Goal: Task Accomplishment & Management: Use online tool/utility

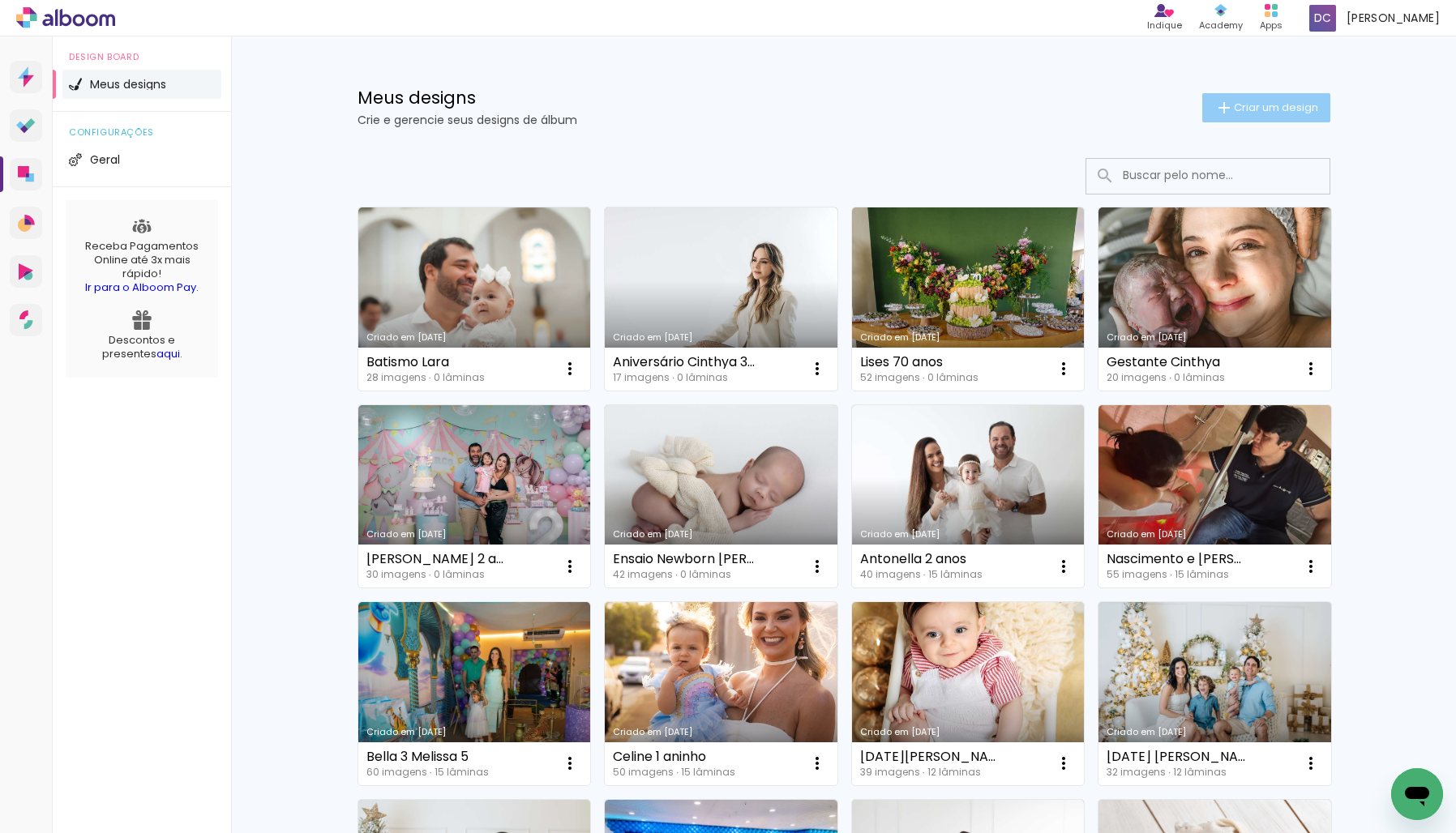
click at [1236, 103] on span "Criar um design" at bounding box center [1276, 107] width 84 height 11
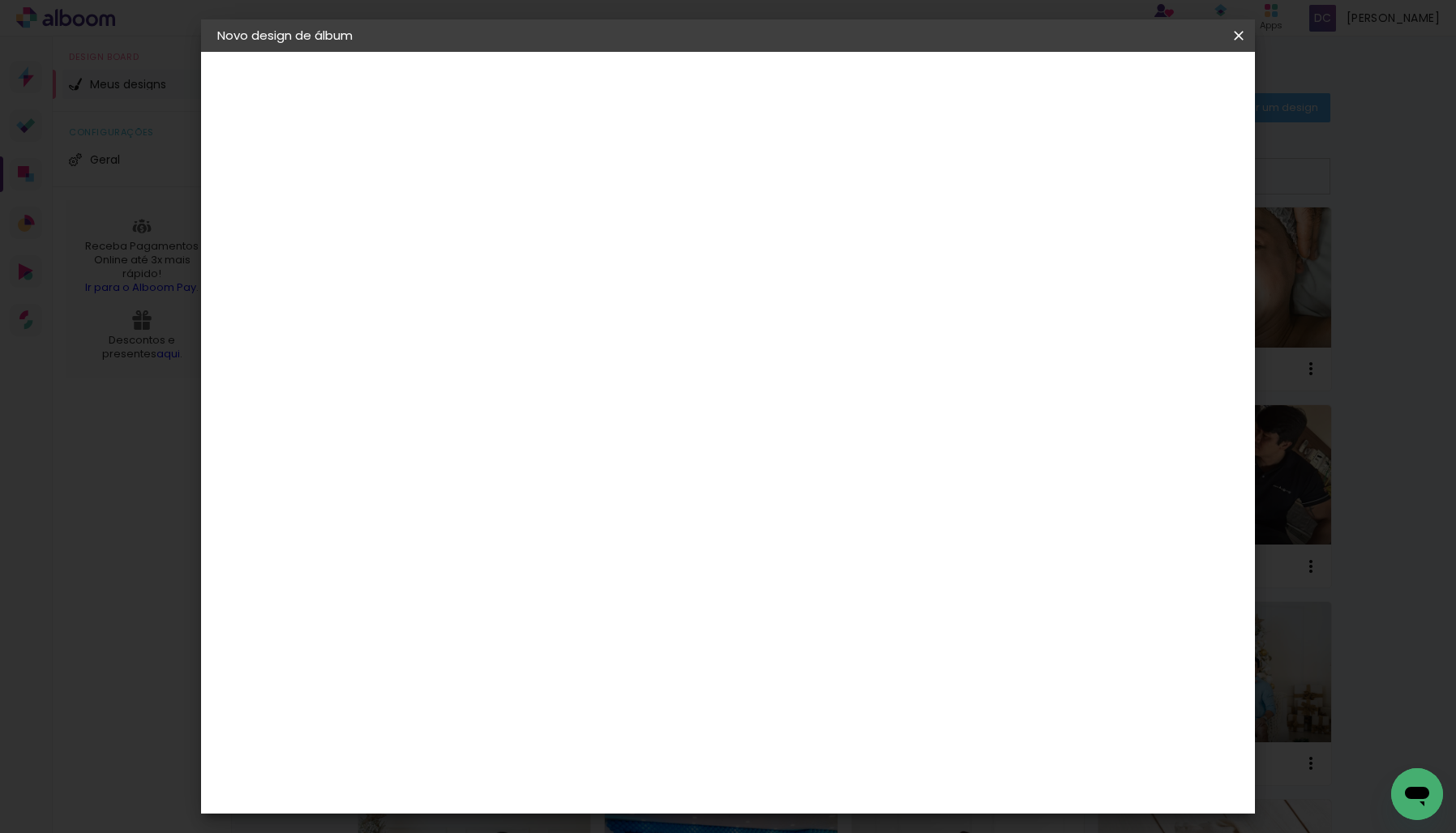
click at [0, 0] on div at bounding box center [0, 0] width 0 height 0
type input "F"
type input "Nossa Família"
type paper-input "Nossa Família"
click at [649, 95] on paper-button "Avançar" at bounding box center [609, 86] width 79 height 27
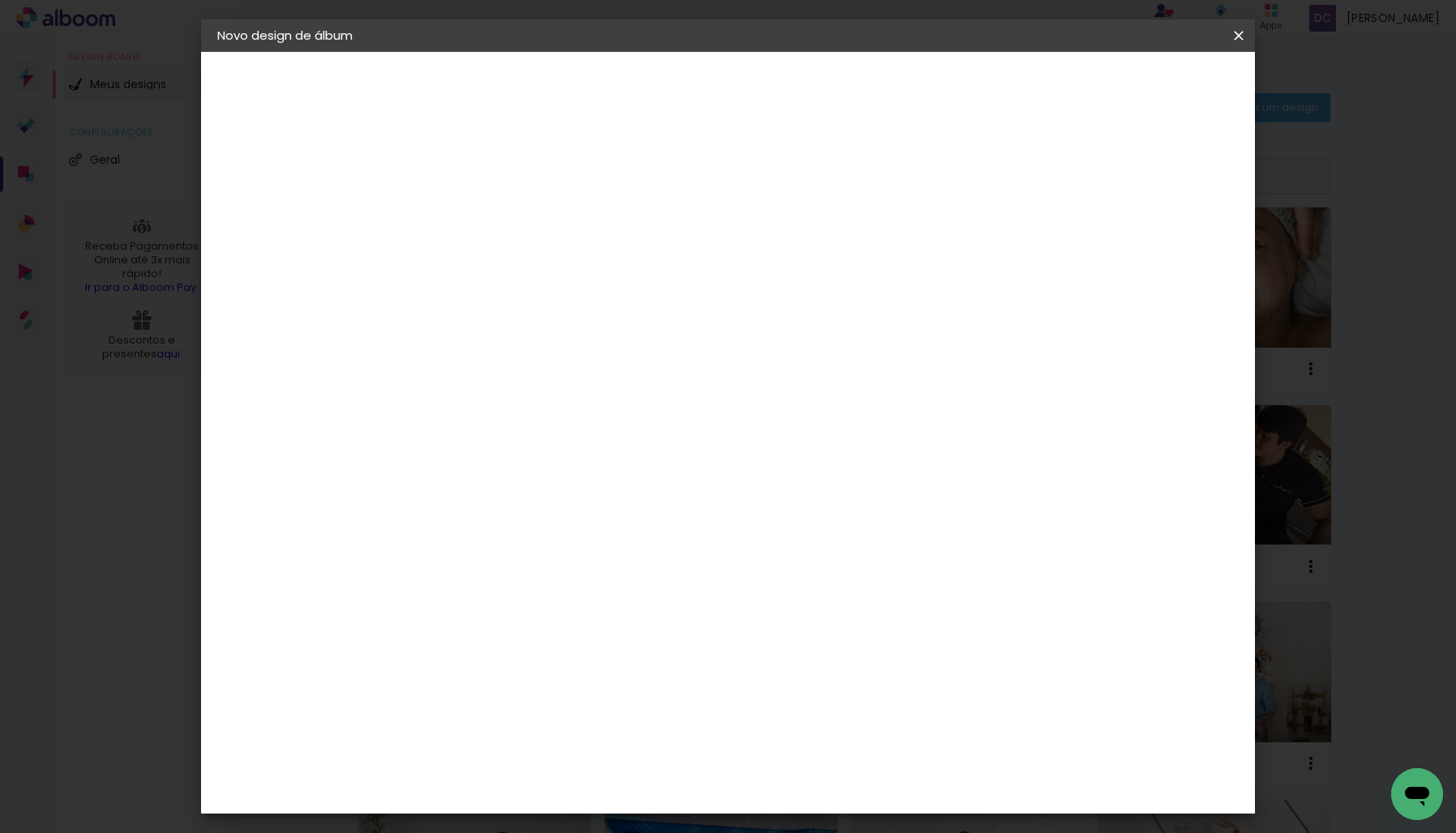
scroll to position [936, 0]
click at [525, 565] on div "DreambooksPro" at bounding box center [525, 571] width 105 height 13
click at [0, 0] on slot "Avançar" at bounding box center [0, 0] width 0 height 0
click at [546, 270] on input "text" at bounding box center [514, 282] width 63 height 26
click at [759, 273] on paper-item "Álbum" at bounding box center [833, 268] width 324 height 32
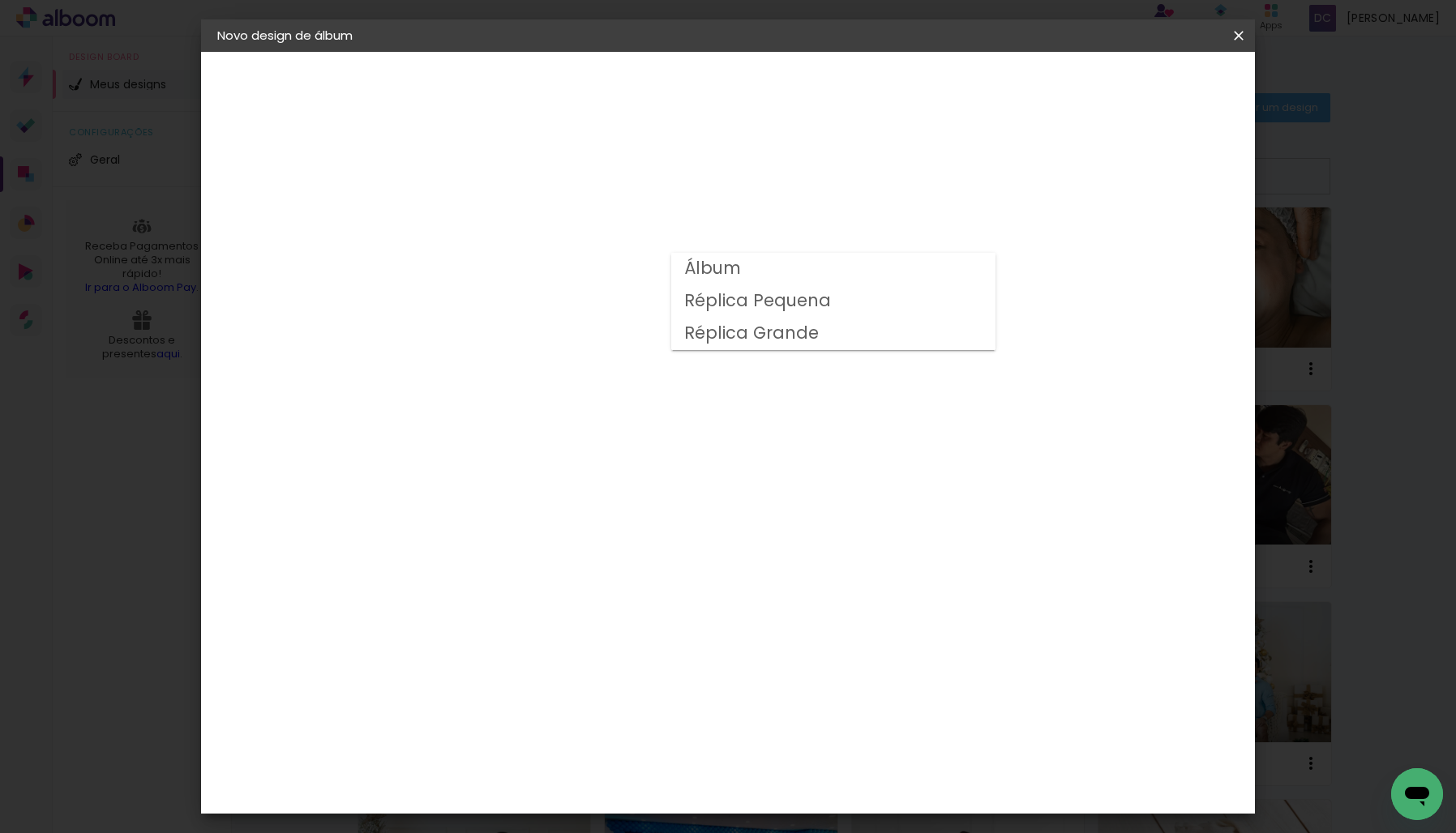
type input "Álbum"
click at [592, 511] on span "25 × 25" at bounding box center [554, 528] width 76 height 33
click at [0, 0] on slot "Avançar" at bounding box center [0, 0] width 0 height 0
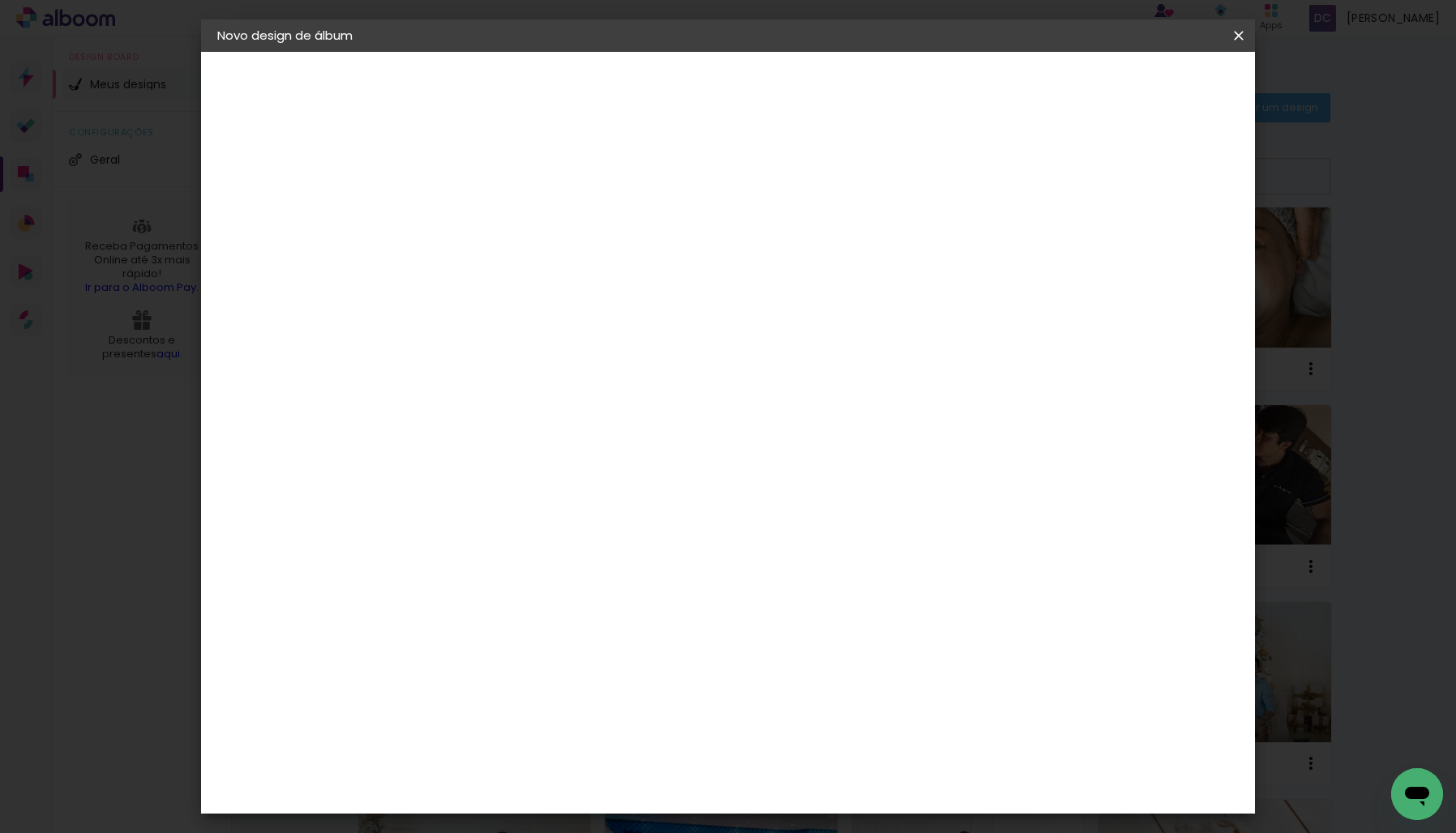
click at [1150, 88] on span "Iniciar design" at bounding box center [1113, 86] width 74 height 12
